Goal: Information Seeking & Learning: Learn about a topic

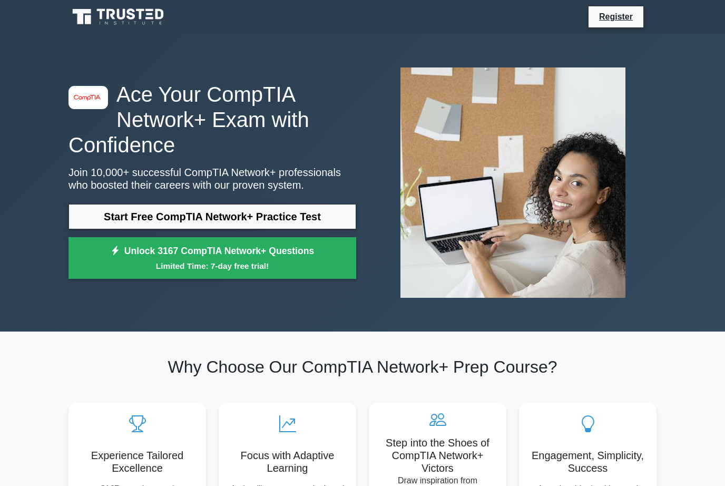
click at [332, 214] on link "Start Free CompTIA Network+ Practice Test" at bounding box center [212, 216] width 288 height 25
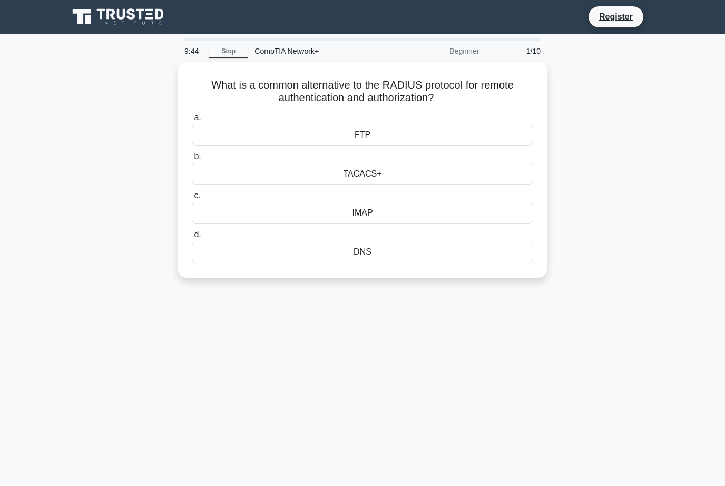
click at [390, 133] on div "FTP" at bounding box center [362, 135] width 341 height 22
click at [192, 121] on input "a. FTP" at bounding box center [192, 117] width 0 height 7
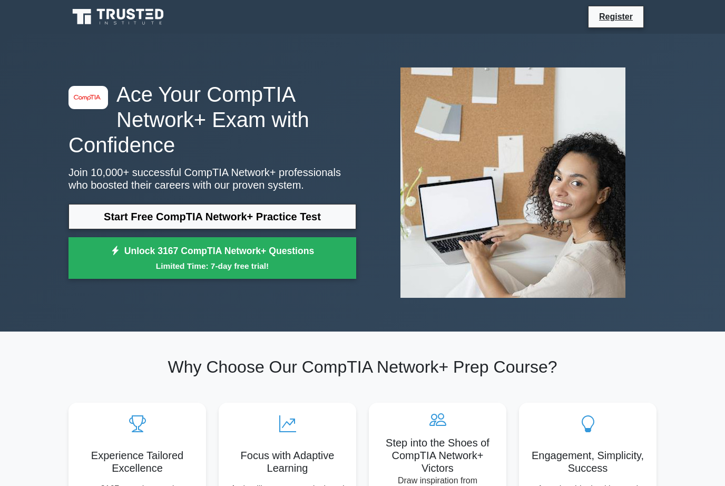
click at [323, 223] on link "Start Free CompTIA Network+ Practice Test" at bounding box center [212, 216] width 288 height 25
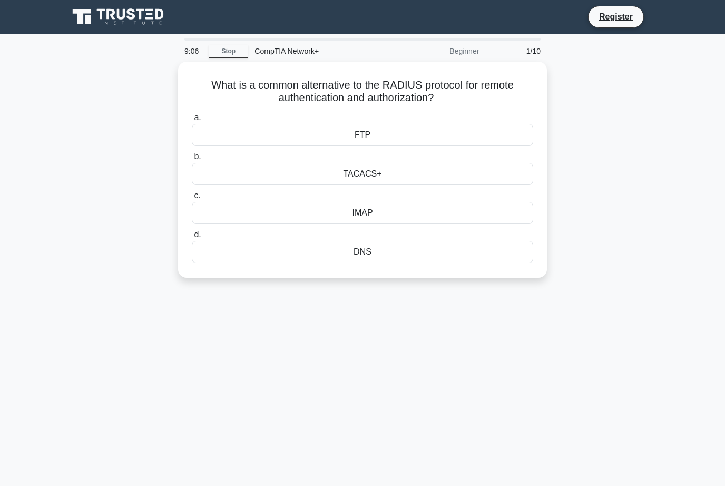
click at [229, 184] on div "a. FTP b. TACACS+" at bounding box center [362, 187] width 354 height 156
click at [221, 174] on div "TACACS+" at bounding box center [362, 174] width 341 height 22
click at [192, 160] on input "b. TACACS+" at bounding box center [192, 156] width 0 height 7
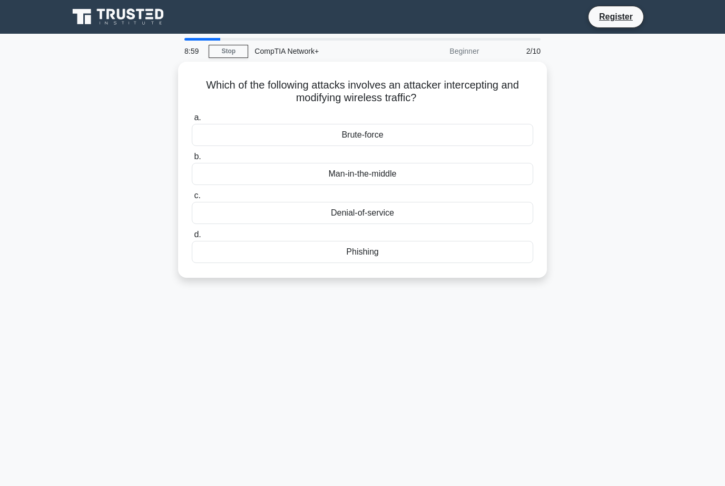
click at [450, 169] on div "Man-in-the-middle" at bounding box center [362, 174] width 341 height 22
click at [192, 160] on input "b. Man-in-the-middle" at bounding box center [192, 156] width 0 height 7
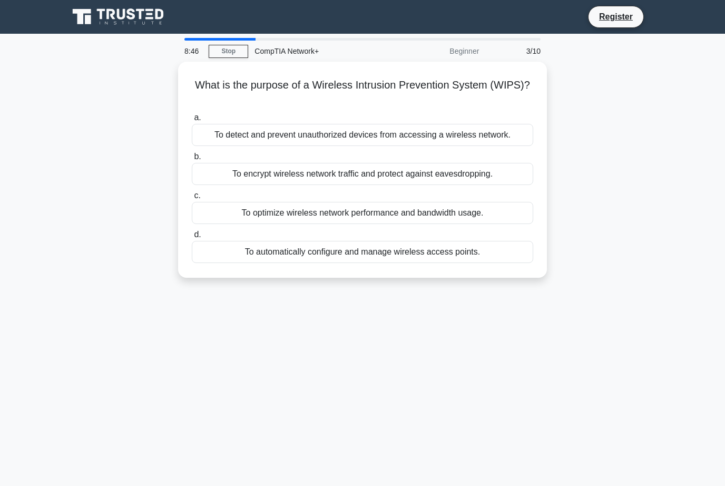
click at [489, 143] on div "To detect and prevent unauthorized devices from accessing a wireless network." at bounding box center [362, 135] width 341 height 22
click at [192, 121] on input "a. To detect and prevent unauthorized devices from accessing a wireless network." at bounding box center [192, 117] width 0 height 7
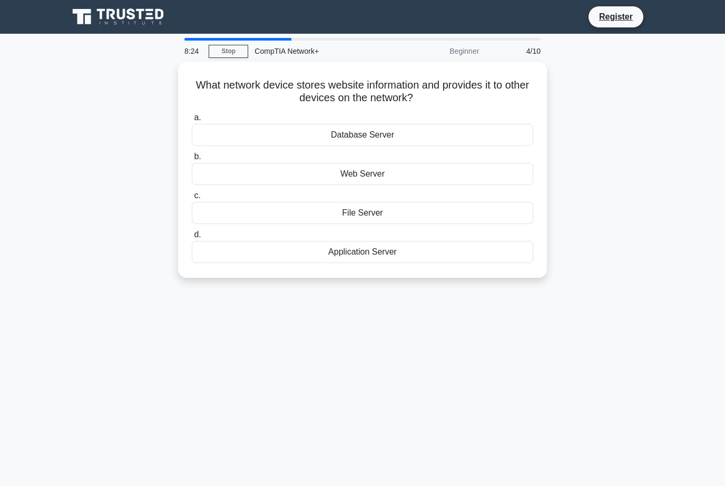
click at [457, 174] on div "Web Server" at bounding box center [362, 174] width 341 height 22
click at [192, 160] on input "b. Web Server" at bounding box center [192, 156] width 0 height 7
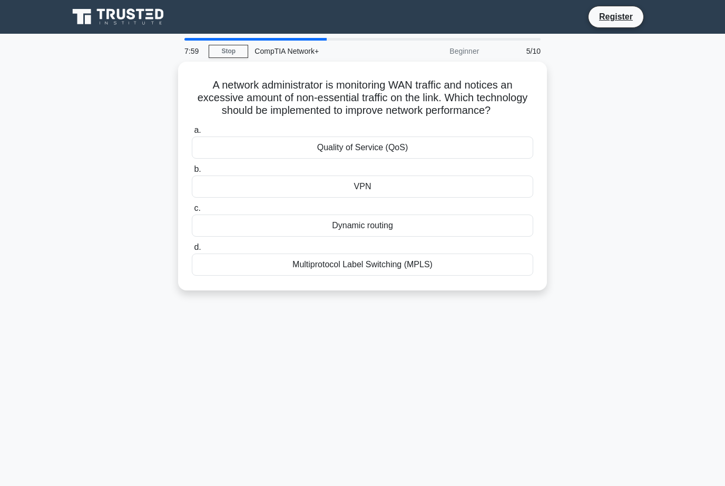
copy h5 "A network administrator is monitoring WAN traffic and notices an excessive amou…"
click at [451, 117] on h5 "A network administrator is monitoring WAN traffic and notices an excessive amou…" at bounding box center [362, 97] width 343 height 39
click at [457, 154] on div "Quality of Service (QoS)" at bounding box center [362, 147] width 341 height 22
click at [192, 134] on input "a. Quality of Service (QoS)" at bounding box center [192, 130] width 0 height 7
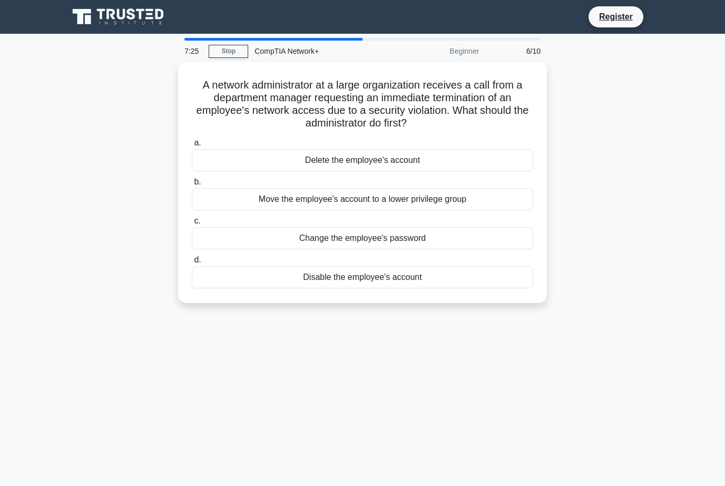
click at [439, 275] on div "Disable the employee's account" at bounding box center [362, 277] width 341 height 22
click at [192, 263] on input "d. Disable the employee's account" at bounding box center [192, 259] width 0 height 7
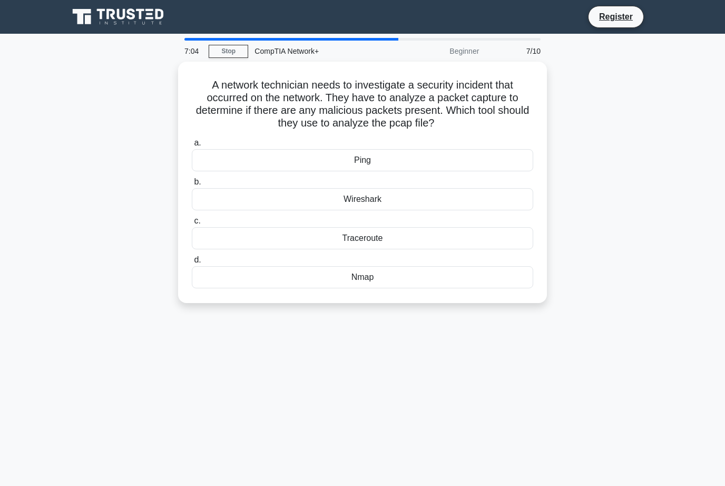
click at [413, 201] on div "Wireshark" at bounding box center [362, 199] width 341 height 22
click at [192, 185] on input "b. Wireshark" at bounding box center [192, 182] width 0 height 7
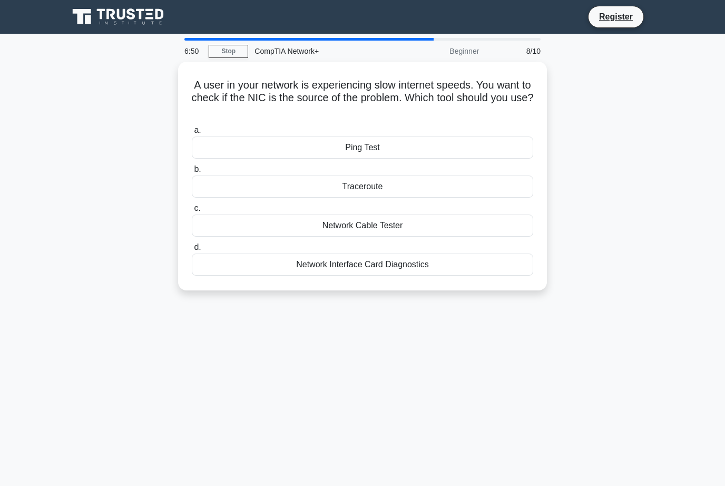
click at [213, 264] on div "Network Interface Card Diagnostics" at bounding box center [362, 264] width 341 height 22
click at [192, 251] on input "d. Network Interface Card Diagnostics" at bounding box center [192, 247] width 0 height 7
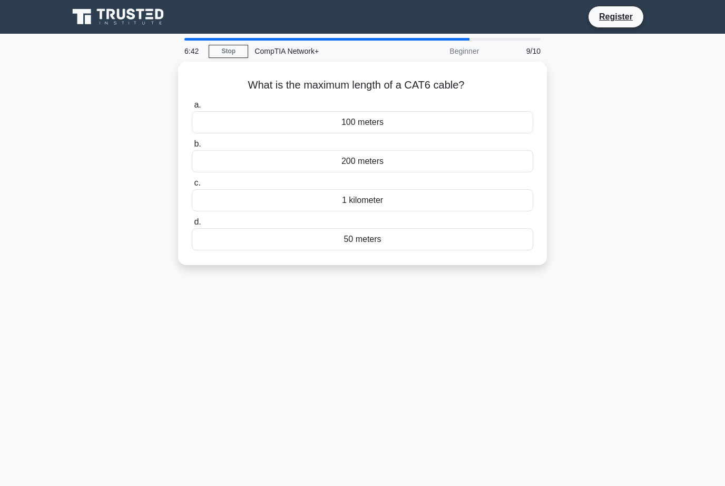
click at [450, 114] on div "100 meters" at bounding box center [362, 122] width 341 height 22
click at [192, 108] on input "a. 100 meters" at bounding box center [192, 105] width 0 height 7
click at [446, 172] on div "Tree Topology" at bounding box center [362, 161] width 341 height 22
click at [192, 147] on input "b. Tree Topology" at bounding box center [192, 144] width 0 height 7
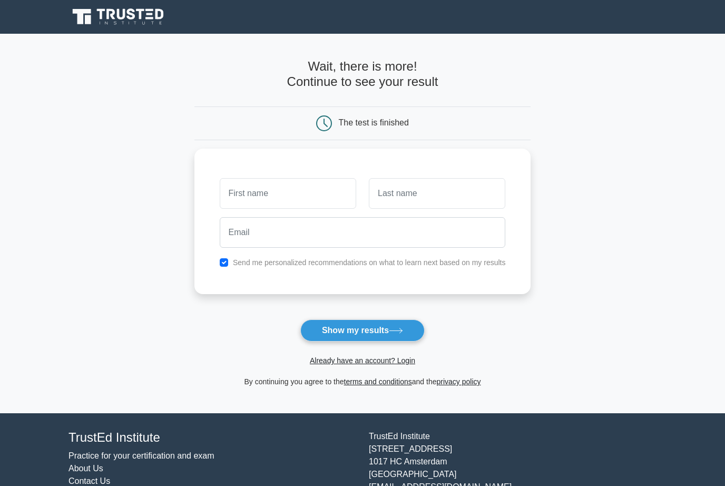
click at [387, 334] on button "Show my results" at bounding box center [362, 330] width 124 height 22
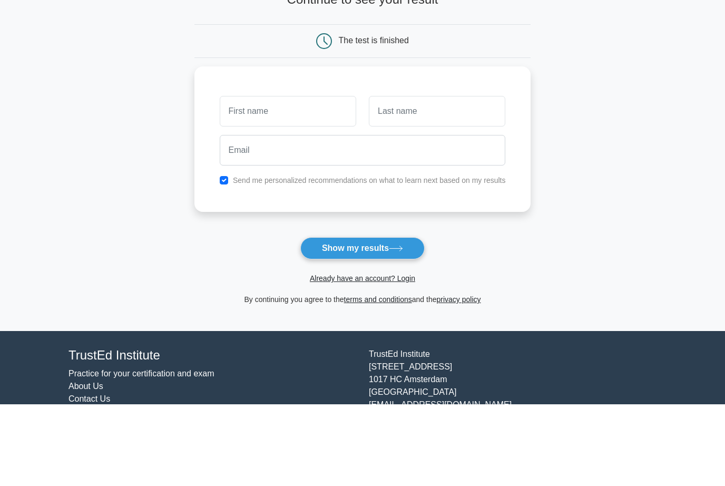
click at [597, 155] on main "Wait, there is more! Continue to see your result The test is finished and the" at bounding box center [362, 223] width 725 height 379
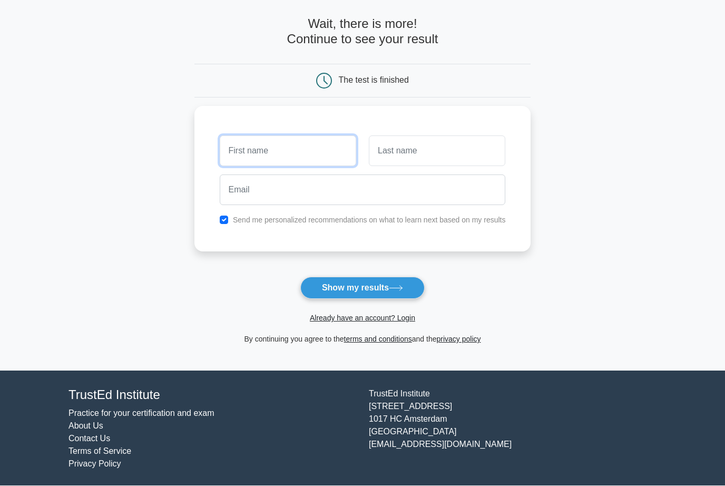
click at [332, 148] on input "text" at bounding box center [288, 151] width 136 height 31
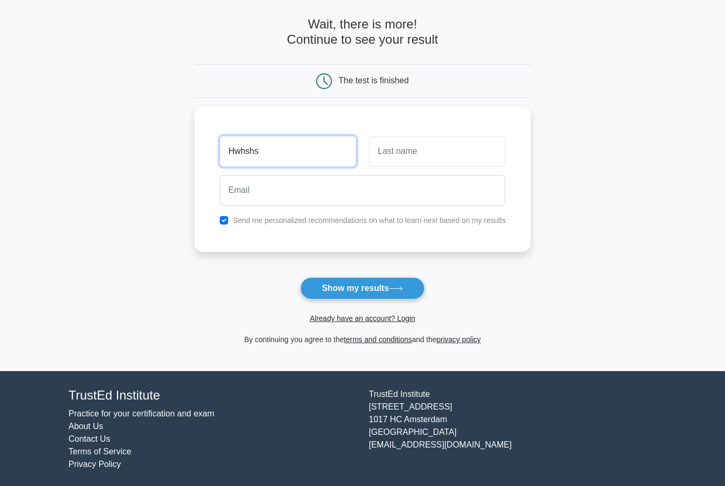
type input "Hwhshs"
click at [444, 148] on input "text" at bounding box center [437, 151] width 136 height 31
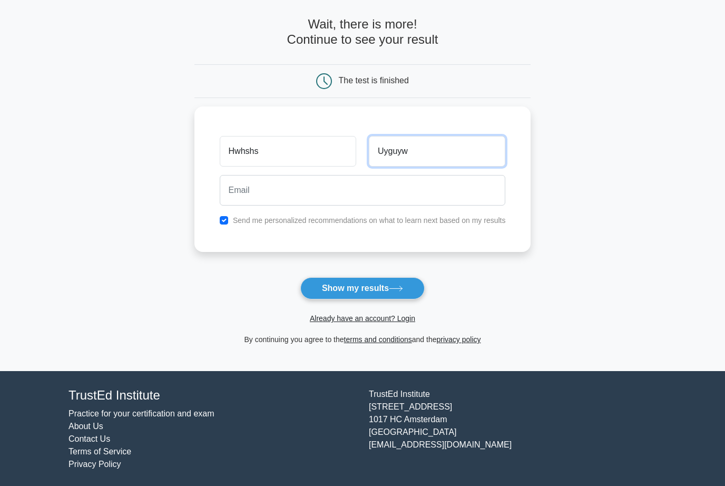
type input "Uyguyw"
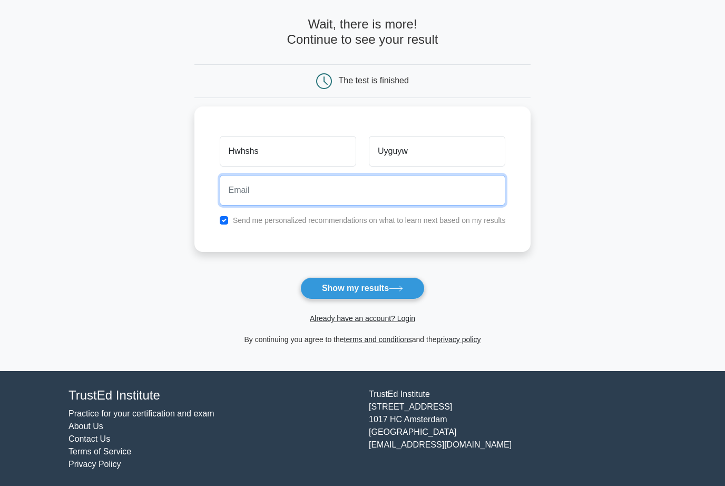
click at [412, 188] on input "email" at bounding box center [363, 190] width 286 height 31
type input "-"
type input "[EMAIL_ADDRESS][DOMAIN_NAME]"
click at [362, 287] on button "Show my results" at bounding box center [362, 288] width 124 height 22
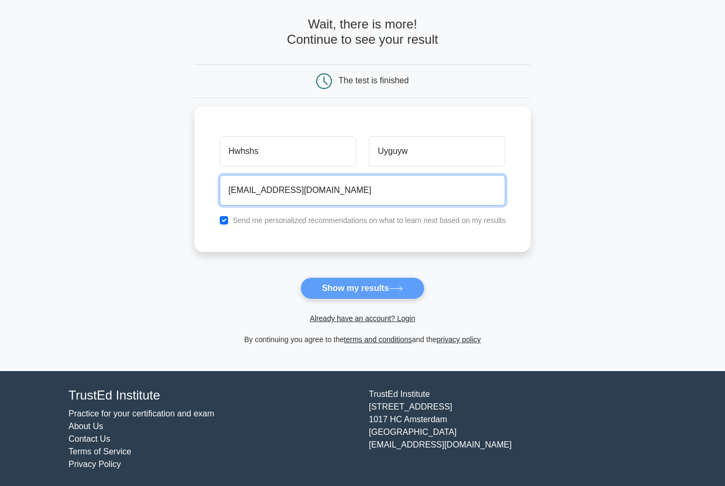
scroll to position [42, 0]
